Goal: Task Accomplishment & Management: Manage account settings

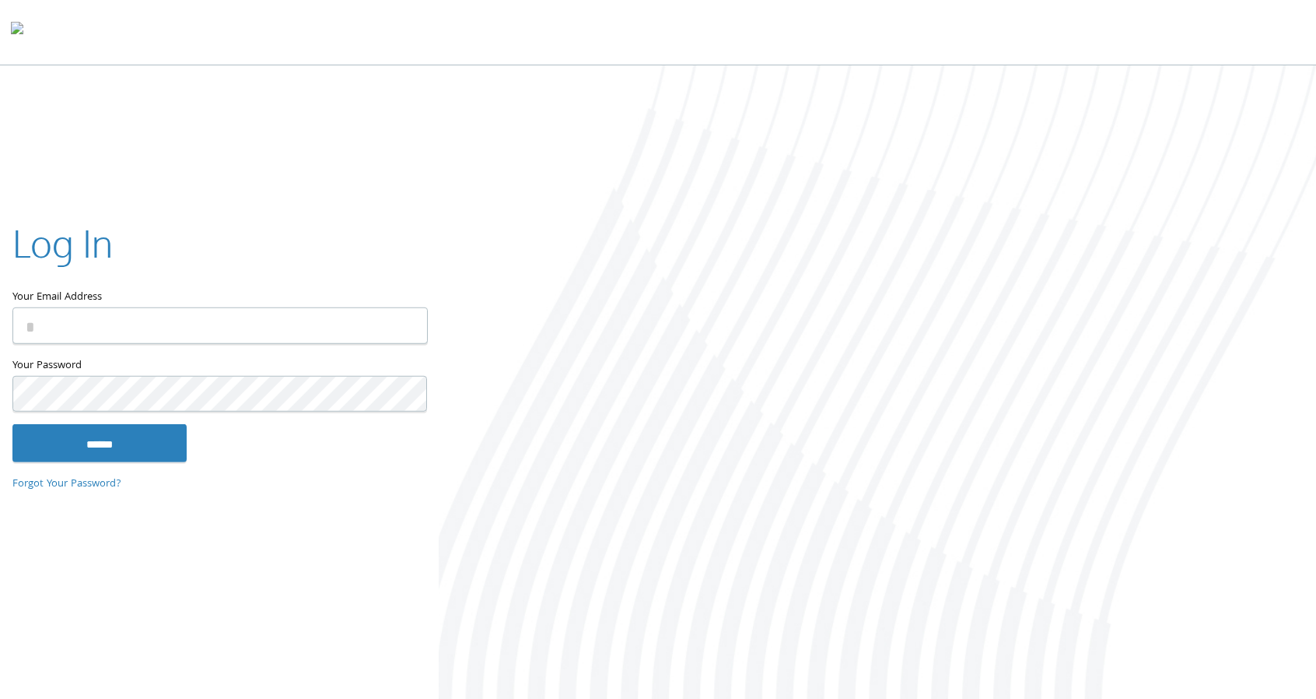
type input "**********"
click at [125, 443] on input "******" at bounding box center [99, 442] width 174 height 37
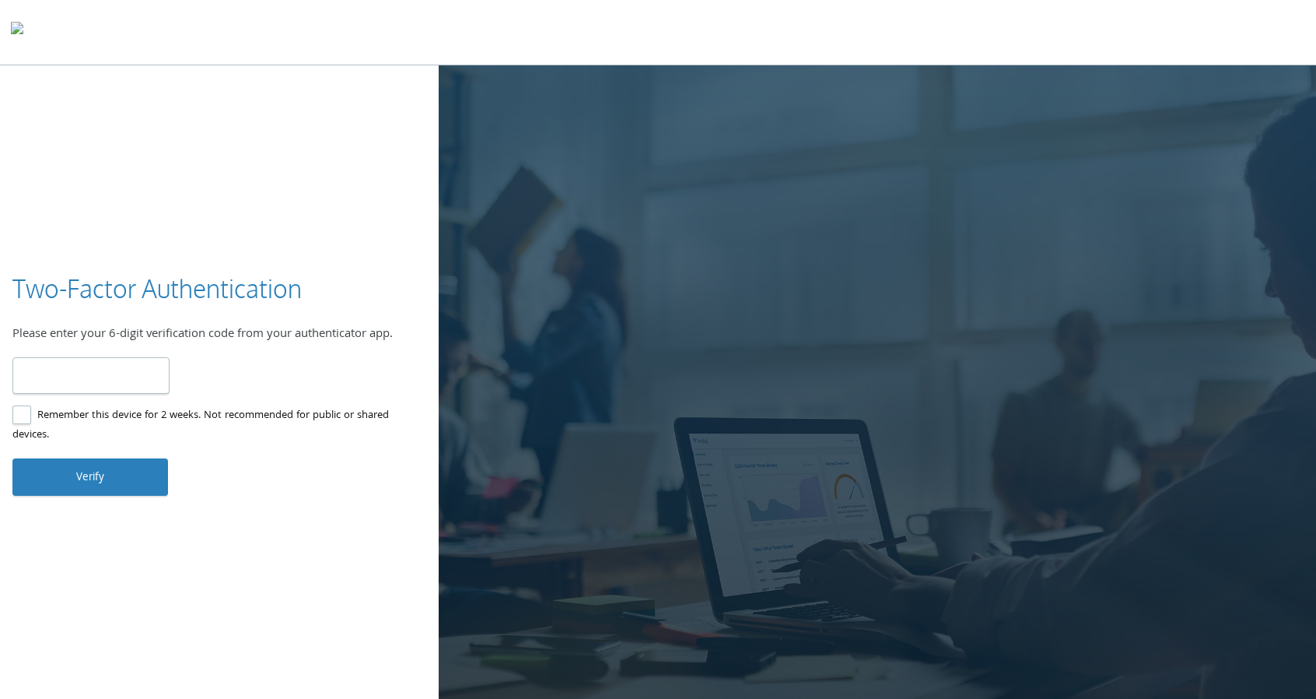
click at [68, 377] on input "number" at bounding box center [90, 375] width 157 height 37
type input "******"
